Goal: Browse casually

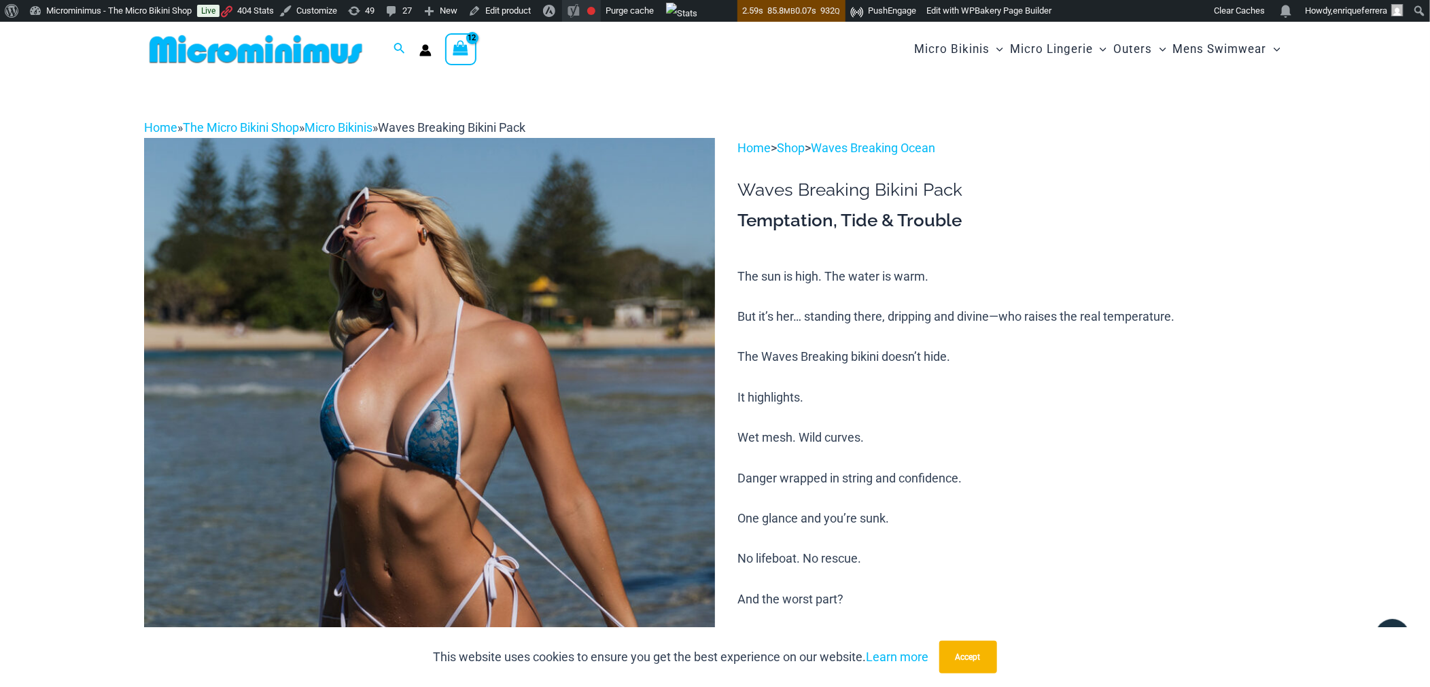
type input "**********"
click at [190, 48] on img at bounding box center [256, 49] width 224 height 31
